Goal: Find specific page/section: Find specific page/section

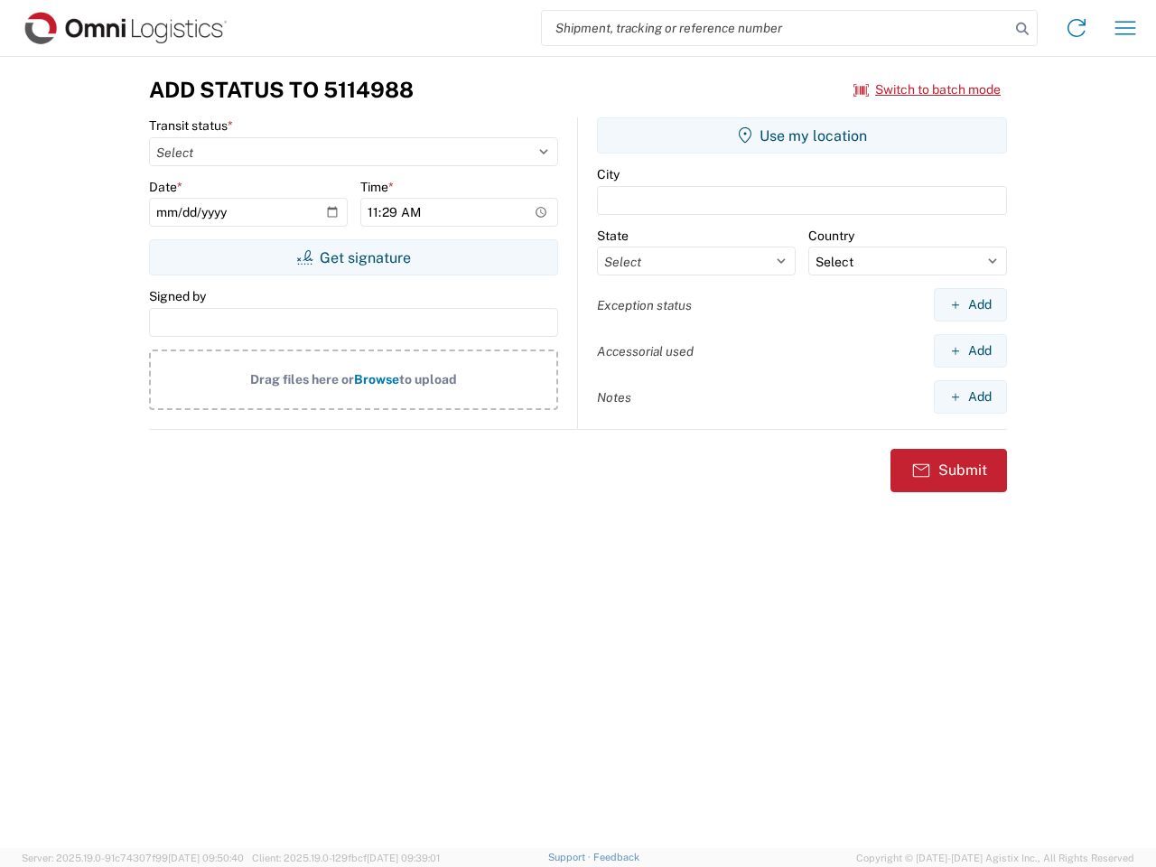
click at [776, 28] on input "search" at bounding box center [776, 28] width 468 height 34
click at [1023, 29] on icon at bounding box center [1022, 28] width 25 height 25
click at [1077, 28] on icon at bounding box center [1076, 28] width 29 height 29
click at [1126, 28] on icon "button" at bounding box center [1126, 28] width 21 height 14
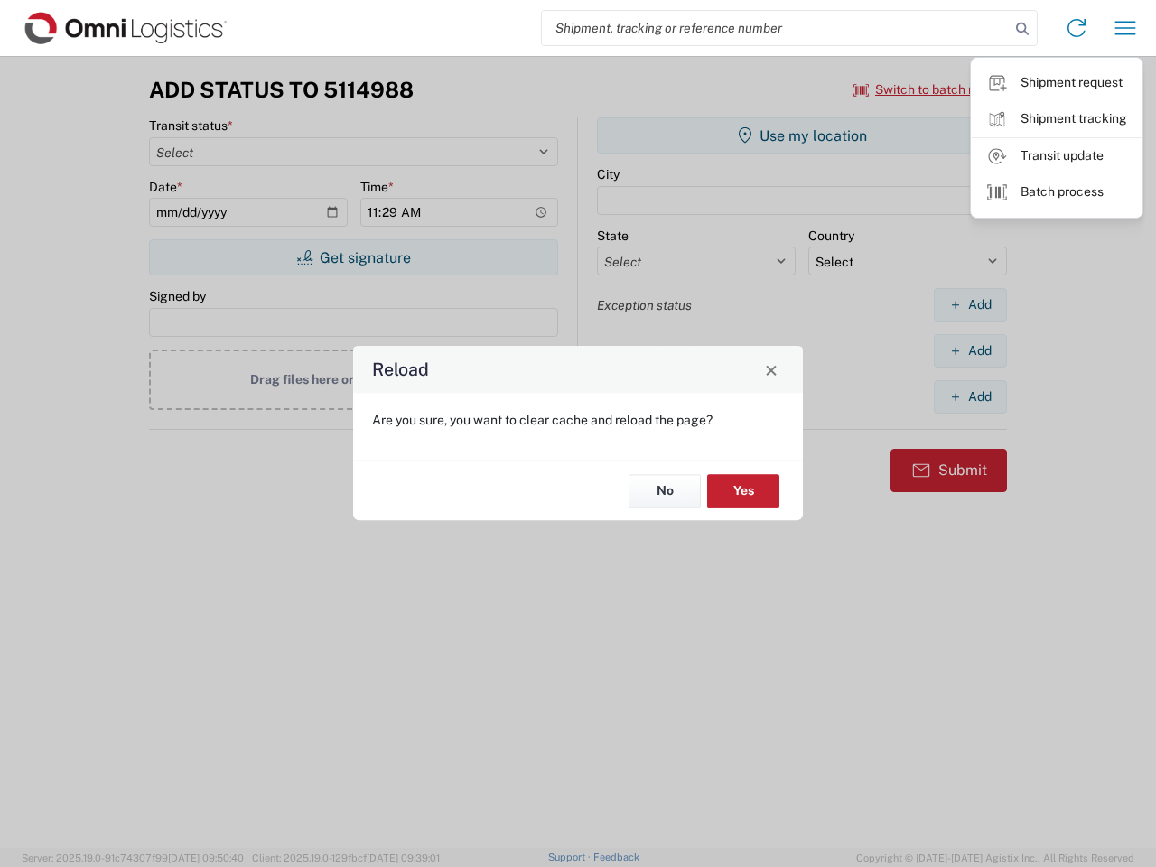
click at [928, 89] on div "Reload Are you sure, you want to clear cache and reload the page? No Yes" at bounding box center [578, 433] width 1156 height 867
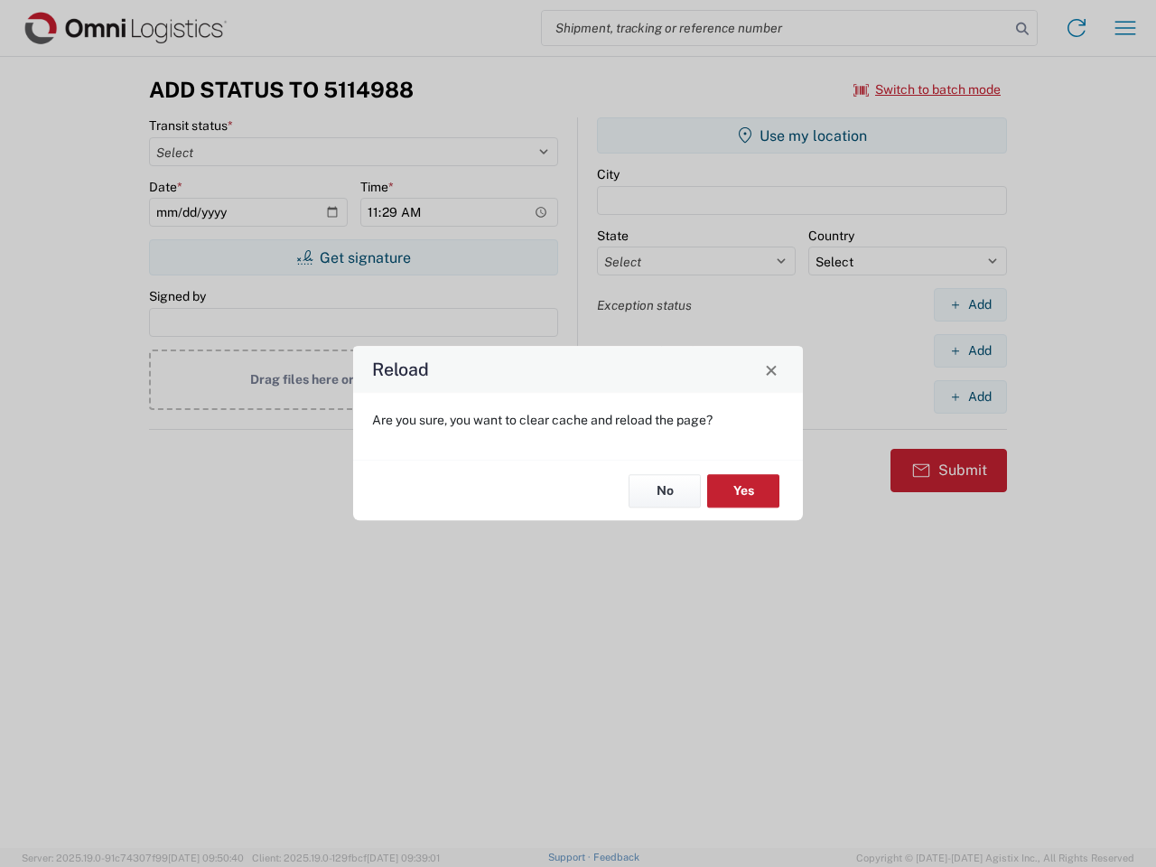
click at [353, 257] on div "Reload Are you sure, you want to clear cache and reload the page? No Yes" at bounding box center [578, 433] width 1156 height 867
click at [802, 136] on div "Reload Are you sure, you want to clear cache and reload the page? No Yes" at bounding box center [578, 433] width 1156 height 867
click at [970, 304] on div "Reload Are you sure, you want to clear cache and reload the page? No Yes" at bounding box center [578, 433] width 1156 height 867
click at [970, 351] on div "Reload Are you sure, you want to clear cache and reload the page? No Yes" at bounding box center [578, 433] width 1156 height 867
click at [970, 397] on div "Reload Are you sure, you want to clear cache and reload the page? No Yes" at bounding box center [578, 433] width 1156 height 867
